Goal: Contribute content

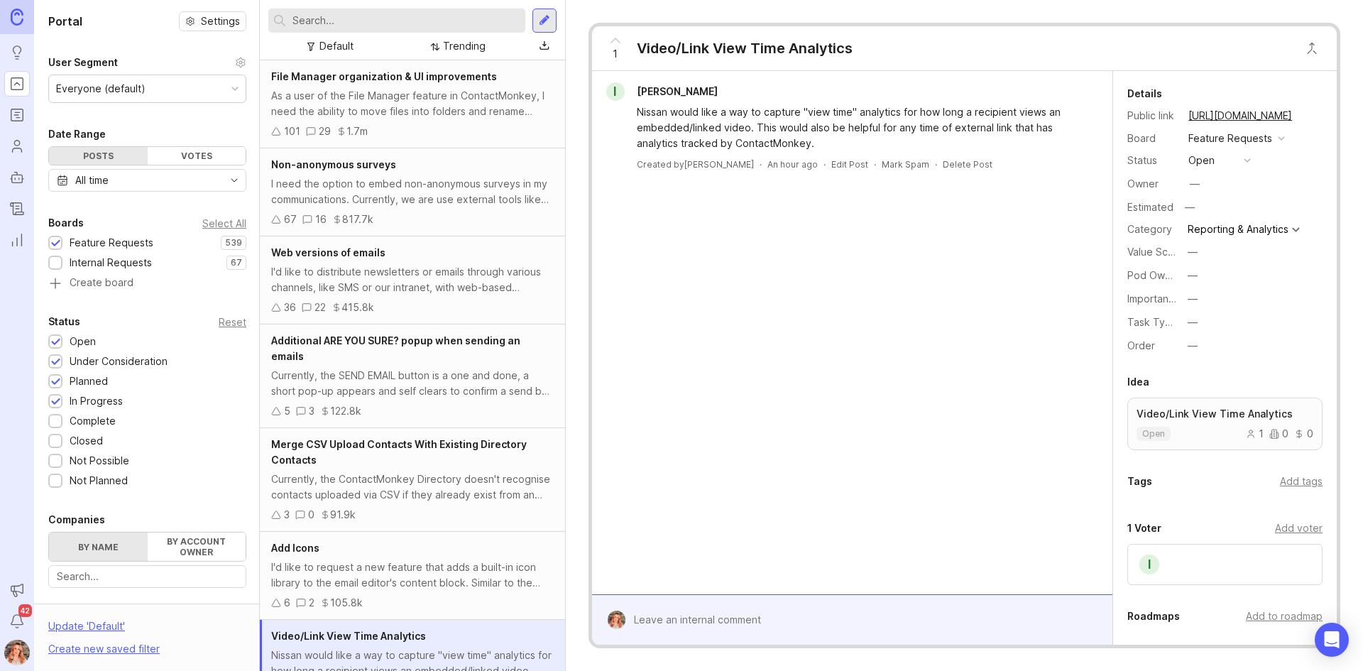
scroll to position [37, 0]
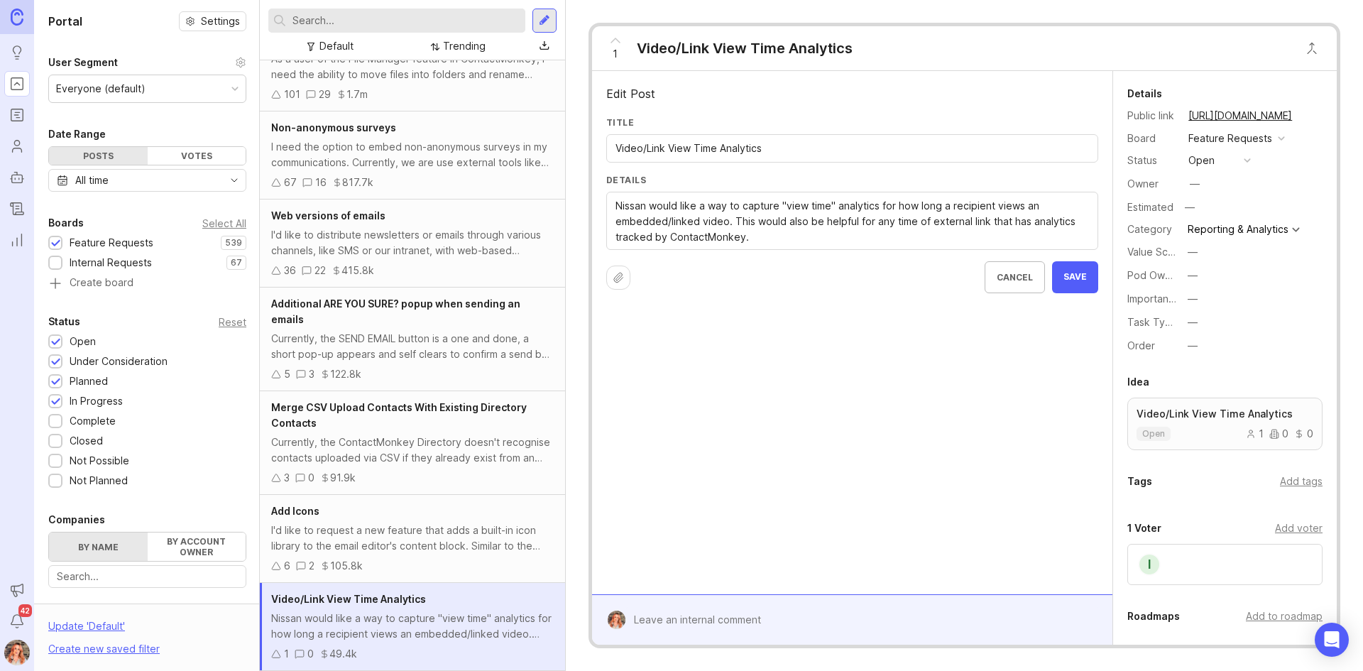
drag, startPoint x: 645, startPoint y: 205, endPoint x: 823, endPoint y: 146, distance: 187.9
click at [868, 214] on textarea "Nissan would like a way to capture "view time" analytics for how long a recipie…" at bounding box center [853, 221] width 474 height 47
drag, startPoint x: 646, startPoint y: 201, endPoint x: 664, endPoint y: 158, distance: 46.8
click at [609, 204] on div "Nissan would like a way to capture "view time" analytics for how long a recipie…" at bounding box center [852, 221] width 492 height 58
type textarea "I would like a way to capture "view time" analytics for how long a recipient vi…"
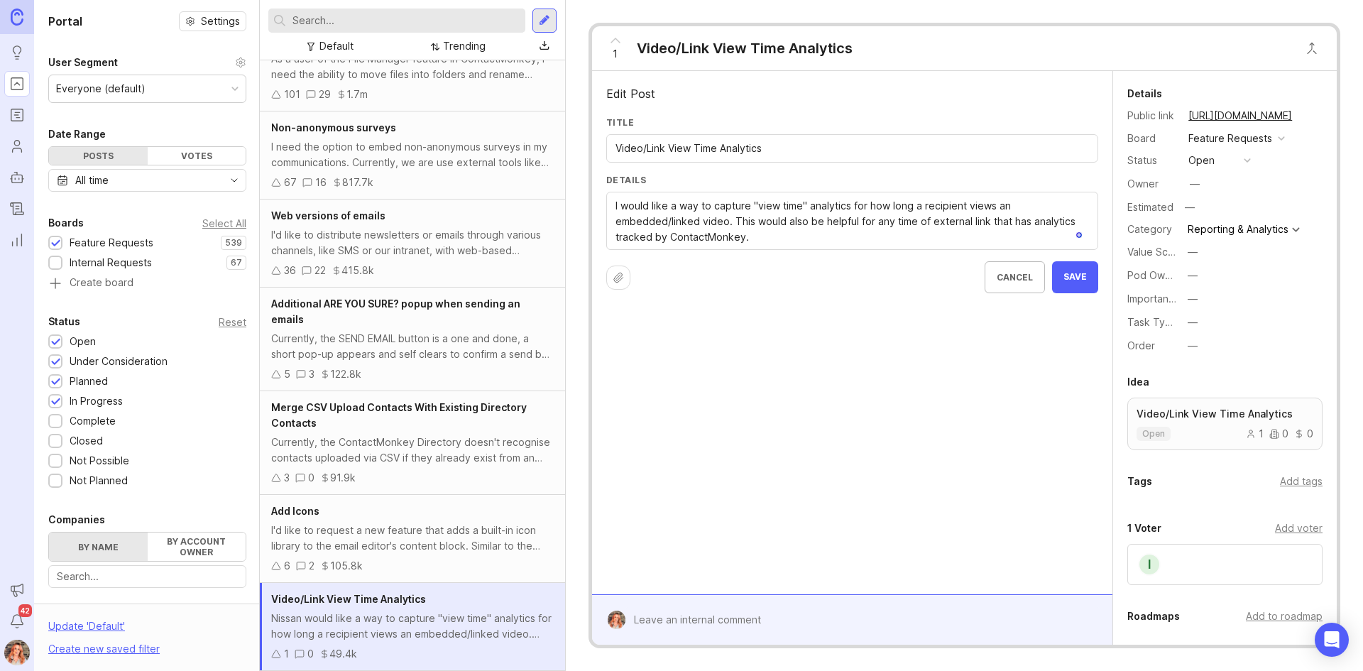
click at [1094, 282] on button "Save" at bounding box center [1075, 277] width 46 height 32
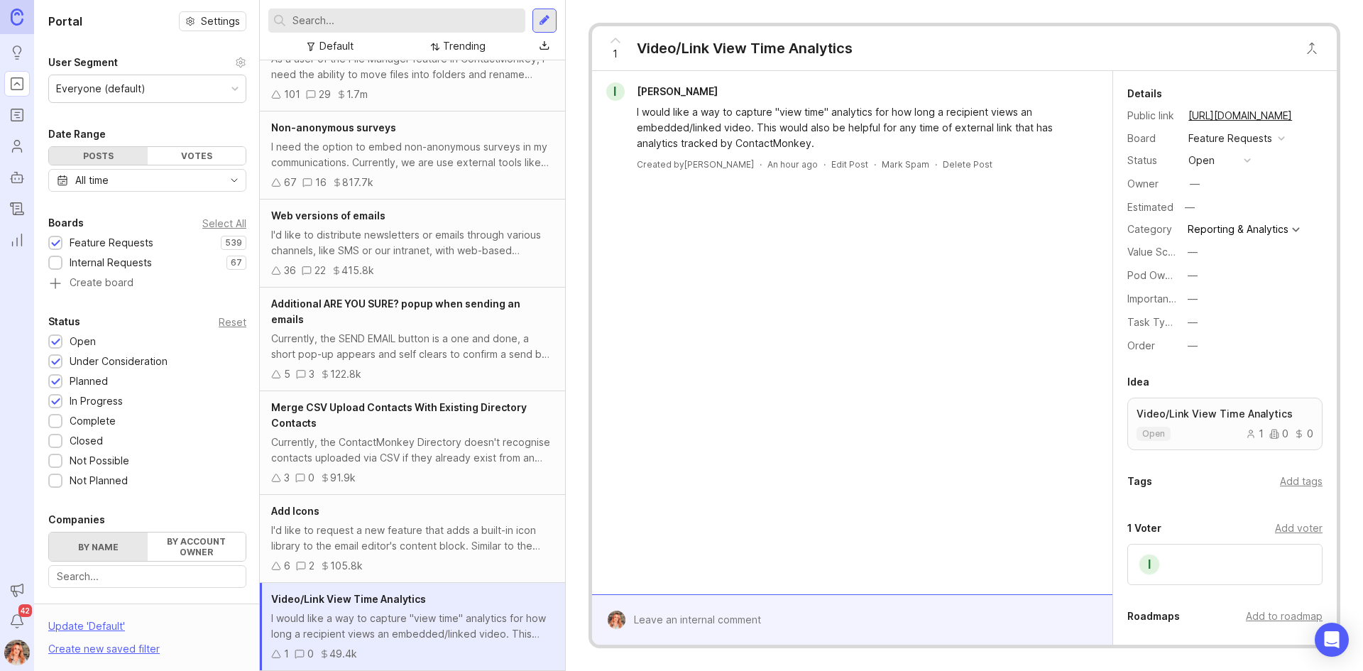
click at [1190, 274] on div "—" at bounding box center [1193, 276] width 10 height 16
click at [1212, 329] on Experience "Sender Experience" at bounding box center [1219, 327] width 71 height 26
click at [1200, 273] on div "Sender Experience" at bounding box center [1234, 276] width 92 height 16
click at [1251, 353] on Experience "Manager Experience" at bounding box center [1239, 353] width 110 height 26
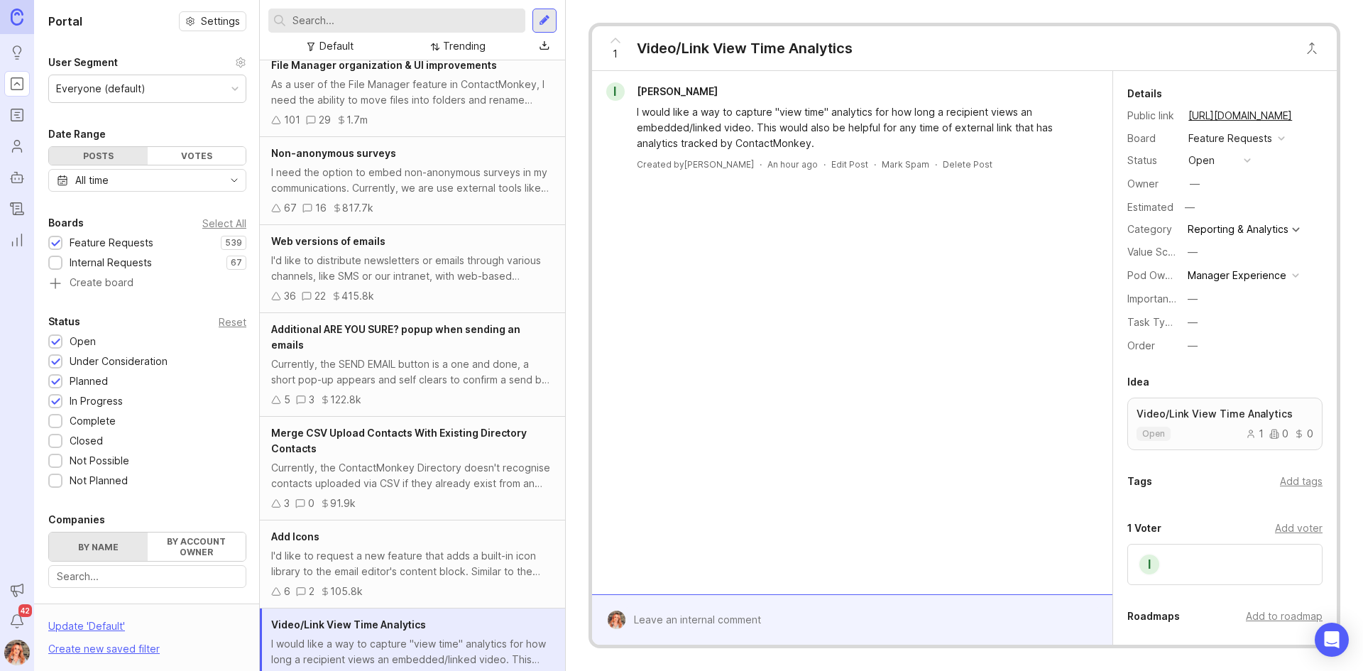
scroll to position [0, 0]
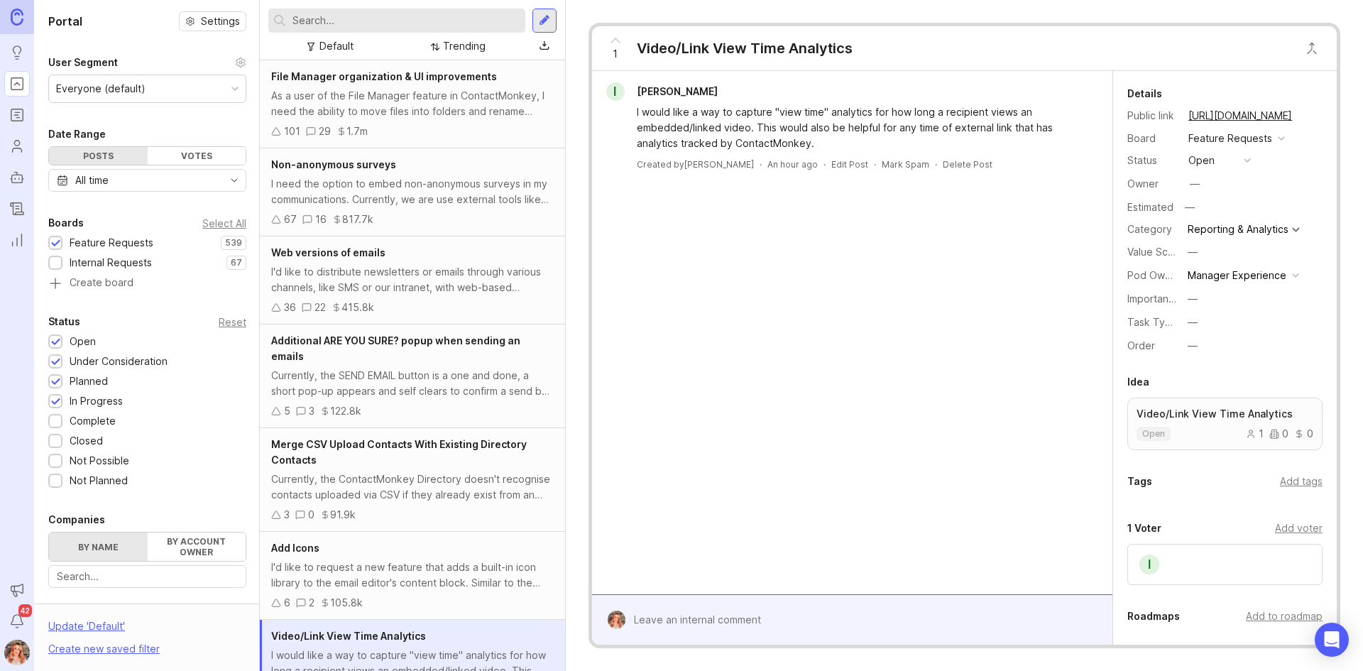
click at [334, 43] on div "Default" at bounding box center [336, 46] width 34 height 16
drag, startPoint x: 312, startPoint y: 173, endPoint x: 634, endPoint y: 25, distance: 354.8
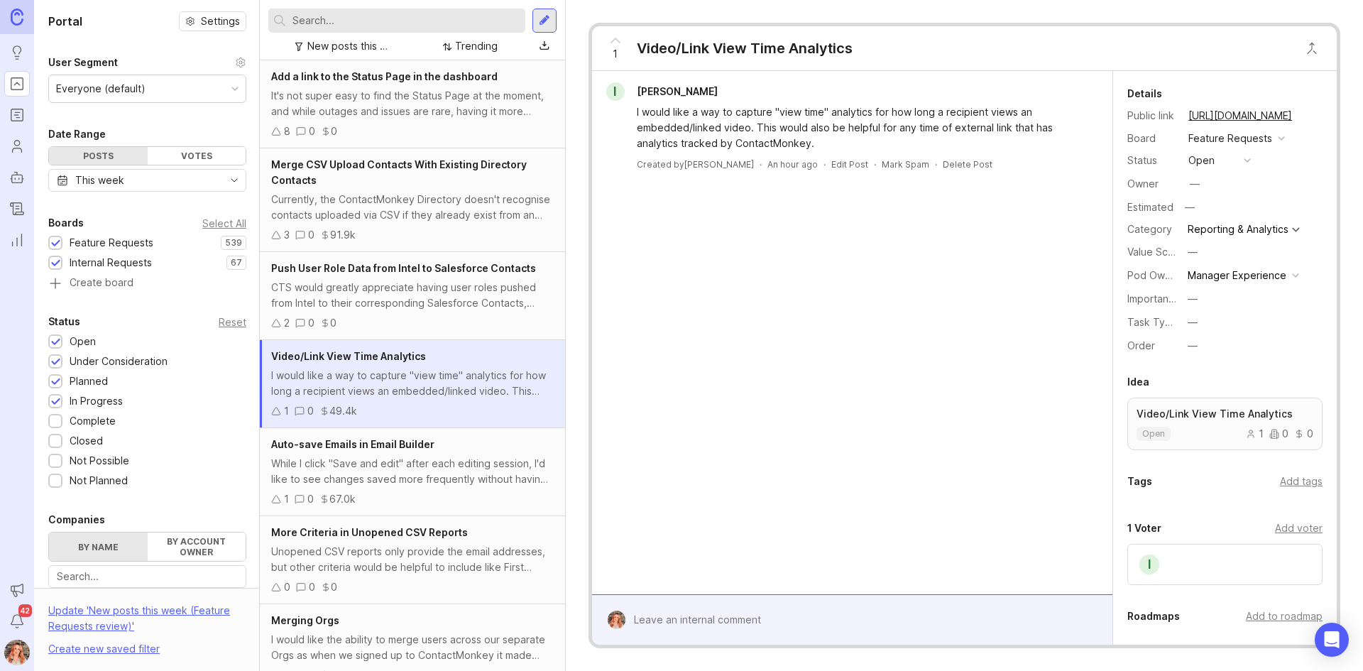
click at [416, 86] on div "Add a link to the Status Page in the dashboard It's not super easy to find the …" at bounding box center [412, 104] width 305 height 88
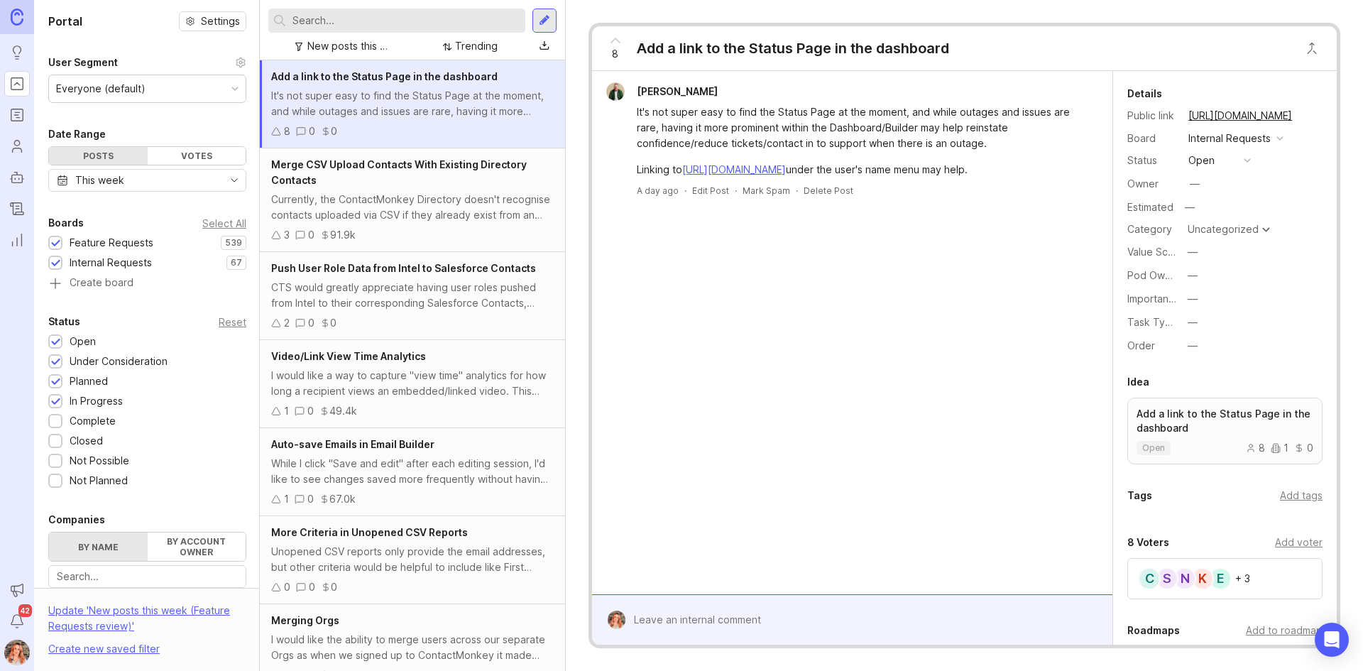
click at [439, 104] on div "It's not super easy to find the Status Page at the moment, and while outages an…" at bounding box center [412, 103] width 283 height 31
click at [378, 104] on div "It's not super easy to find the Status Page at the moment, and while outages an…" at bounding box center [412, 103] width 283 height 31
click at [1303, 117] on button "copy icon" at bounding box center [1306, 116] width 20 height 20
